Goal: Navigation & Orientation: Find specific page/section

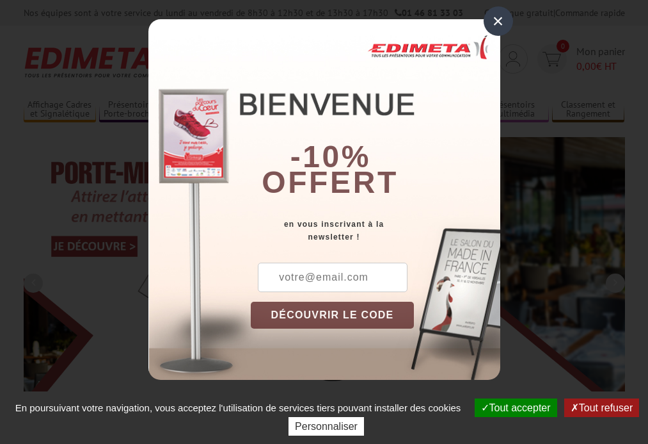
click at [514, 407] on button "Tout accepter" at bounding box center [516, 407] width 83 height 19
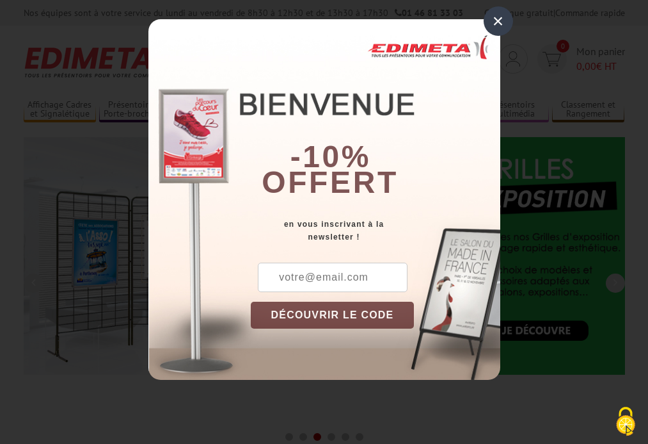
click at [498, 21] on div "×" at bounding box center [498, 20] width 29 height 29
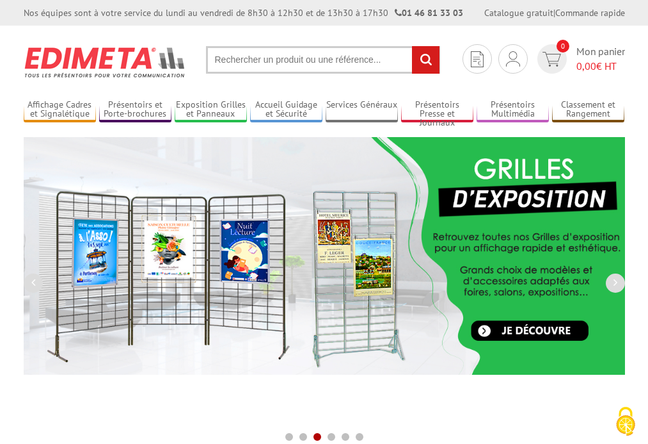
click at [0, 0] on div "Nos équipes sont à votre service du [DATE] au [DATE] de 8h30 à 12h30 et de 13h3…" at bounding box center [324, 13] width 648 height 26
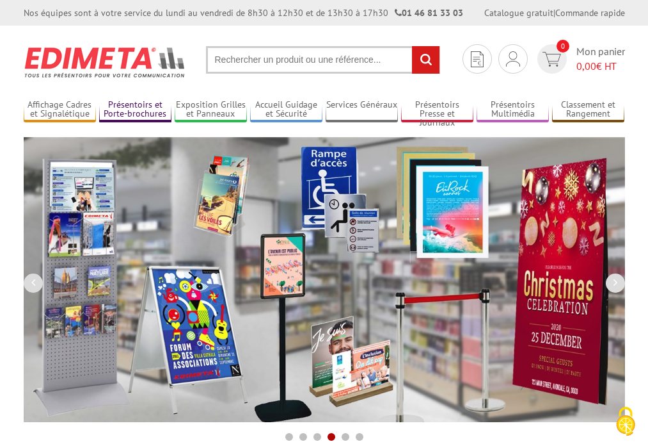
click at [135, 109] on link "Présentoirs et Porte-brochures" at bounding box center [135, 109] width 72 height 21
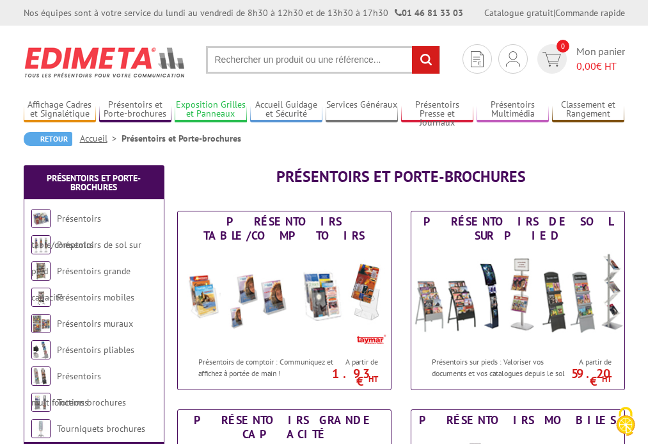
click at [211, 109] on link "Exposition Grilles et Panneaux" at bounding box center [211, 109] width 72 height 21
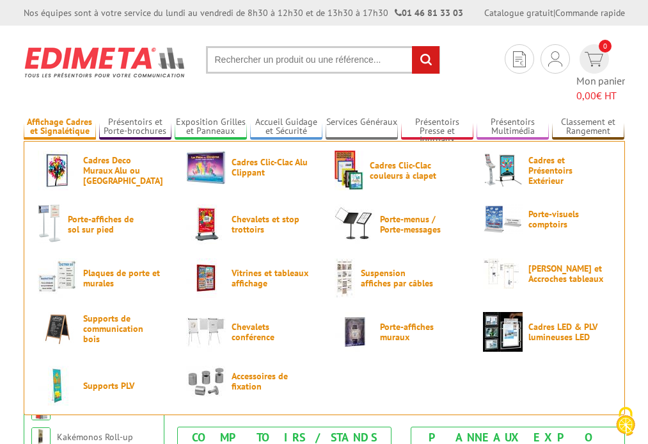
click at [60, 116] on link "Affichage Cadres et Signalétique" at bounding box center [60, 126] width 72 height 21
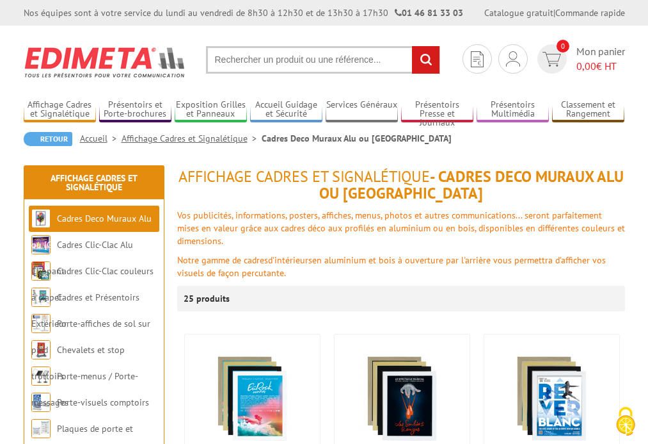
scroll to position [38, 0]
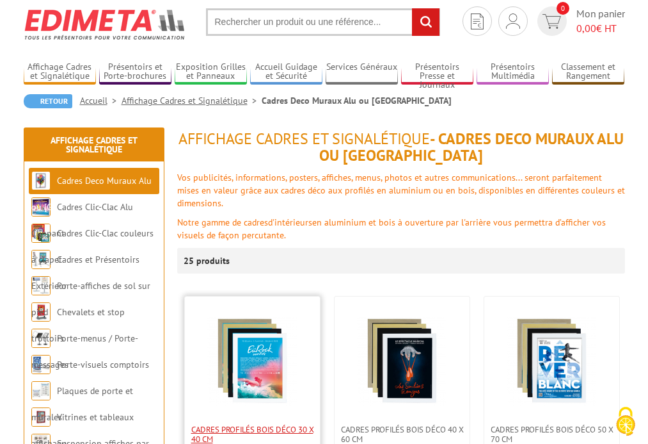
click at [252, 433] on span "Cadres Profilés Bois Déco 30 x 40 cm" at bounding box center [252, 433] width 122 height 19
